Goal: Information Seeking & Learning: Compare options

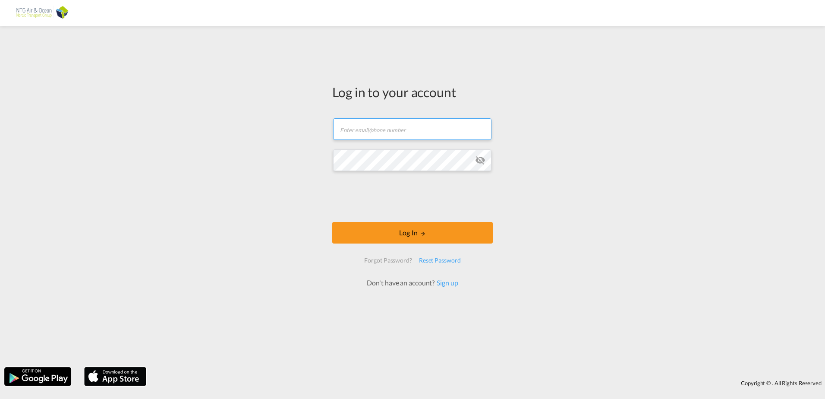
click at [388, 132] on input "text" at bounding box center [412, 129] width 158 height 22
type input "[EMAIL_ADDRESS][DOMAIN_NAME]"
click at [479, 160] on md-icon "icon-eye-off" at bounding box center [480, 160] width 10 height 10
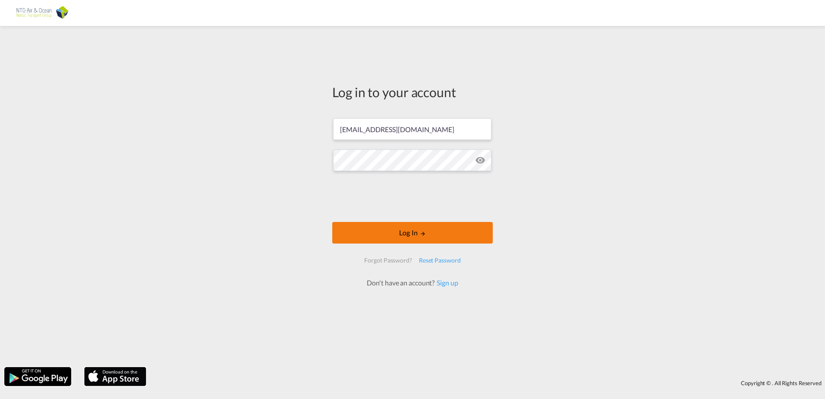
click at [388, 227] on button "Log In" at bounding box center [412, 233] width 161 height 22
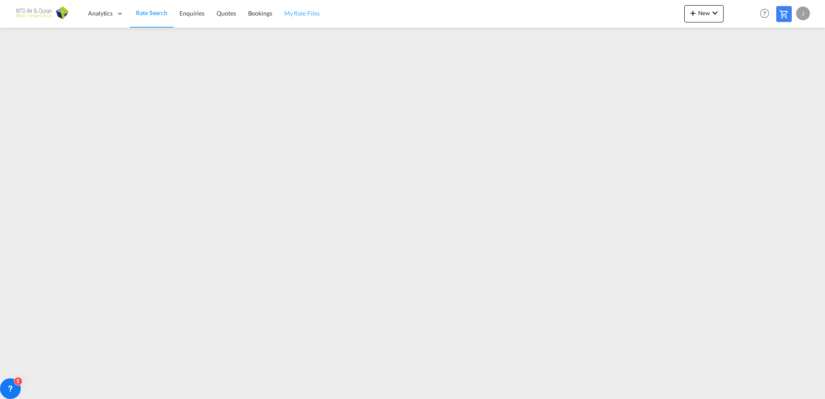
click at [301, 9] on span "My Rate Files" at bounding box center [301, 13] width 35 height 9
